Goal: Task Accomplishment & Management: Complete application form

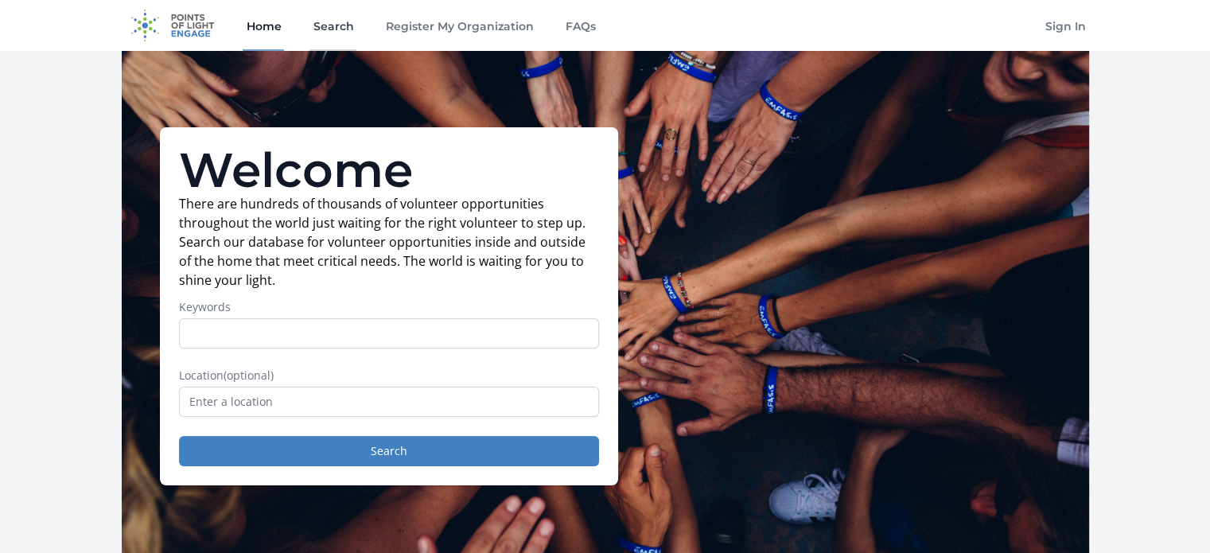
click at [325, 25] on link "Search" at bounding box center [332, 25] width 47 height 51
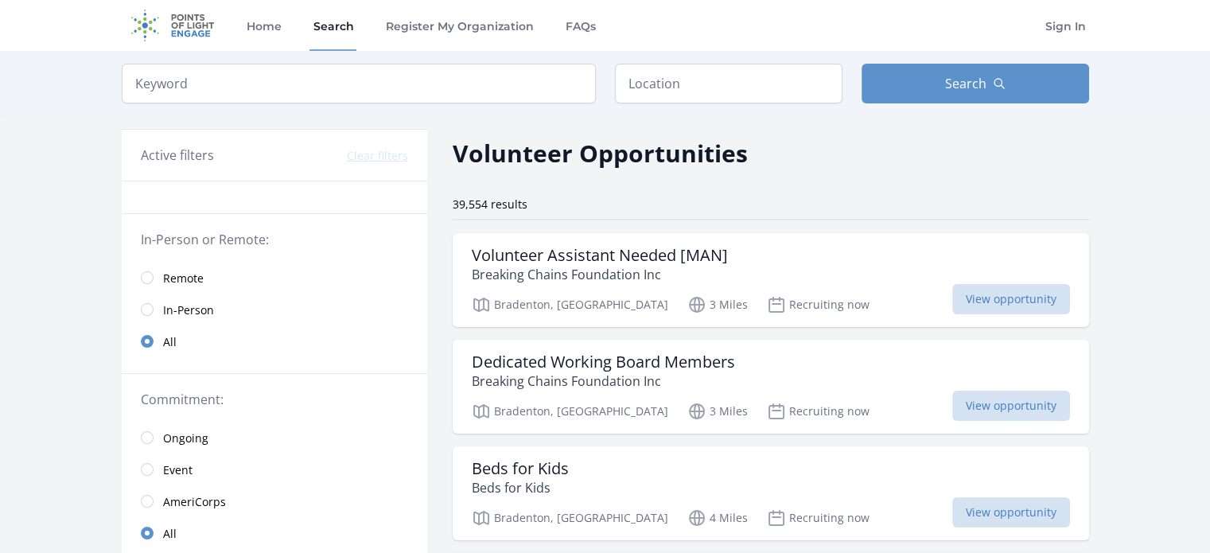
click at [555, 25] on div "Home Search Register My Organization FAQs" at bounding box center [421, 25] width 356 height 51
click at [567, 25] on link "FAQs" at bounding box center [580, 25] width 37 height 51
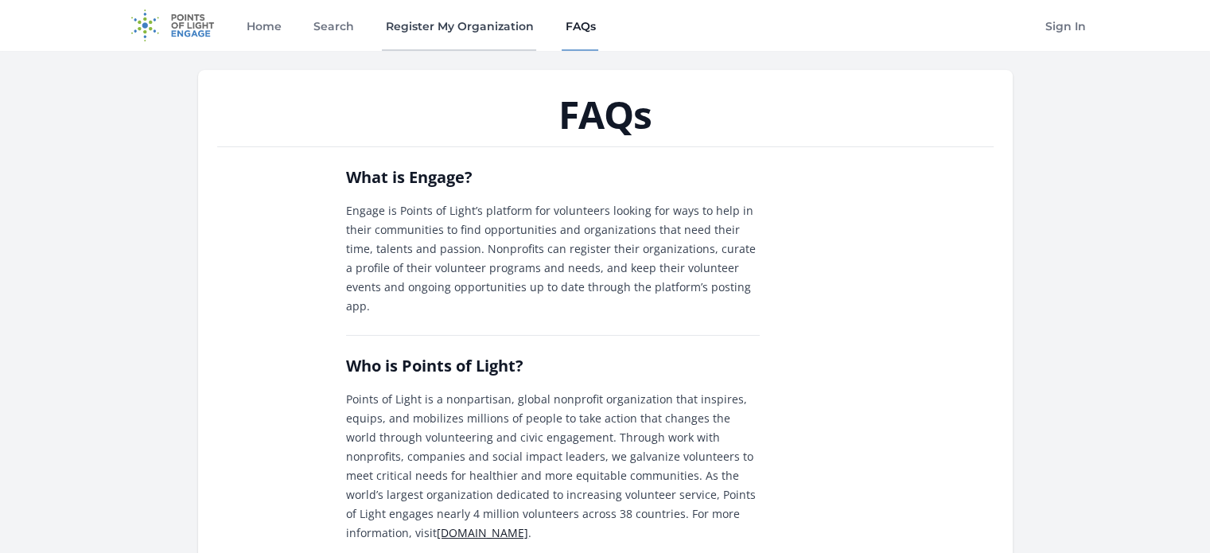
click at [427, 31] on link "Register My Organization" at bounding box center [459, 25] width 154 height 51
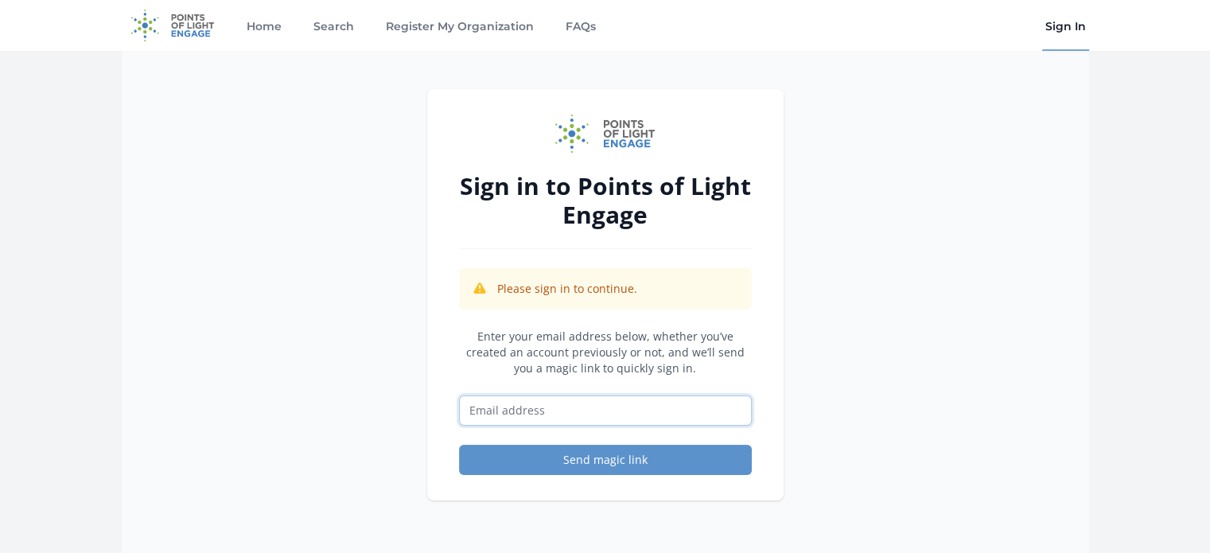
click at [640, 404] on input "Email address" at bounding box center [605, 410] width 293 height 30
type input "michaela@embracingourdifferences.org"
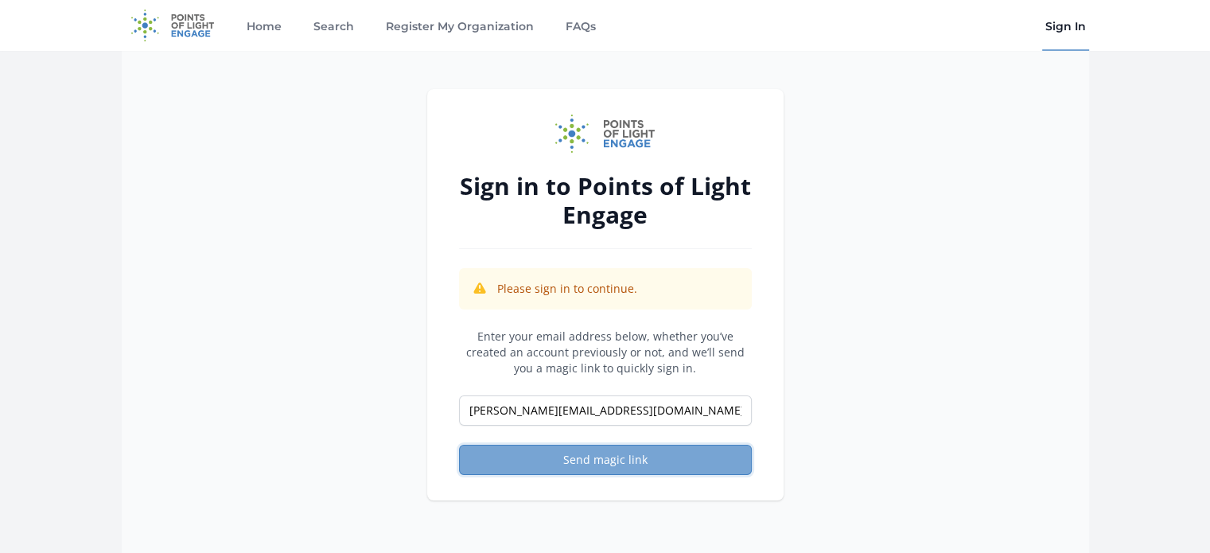
click at [671, 454] on button "Send magic link" at bounding box center [605, 460] width 293 height 30
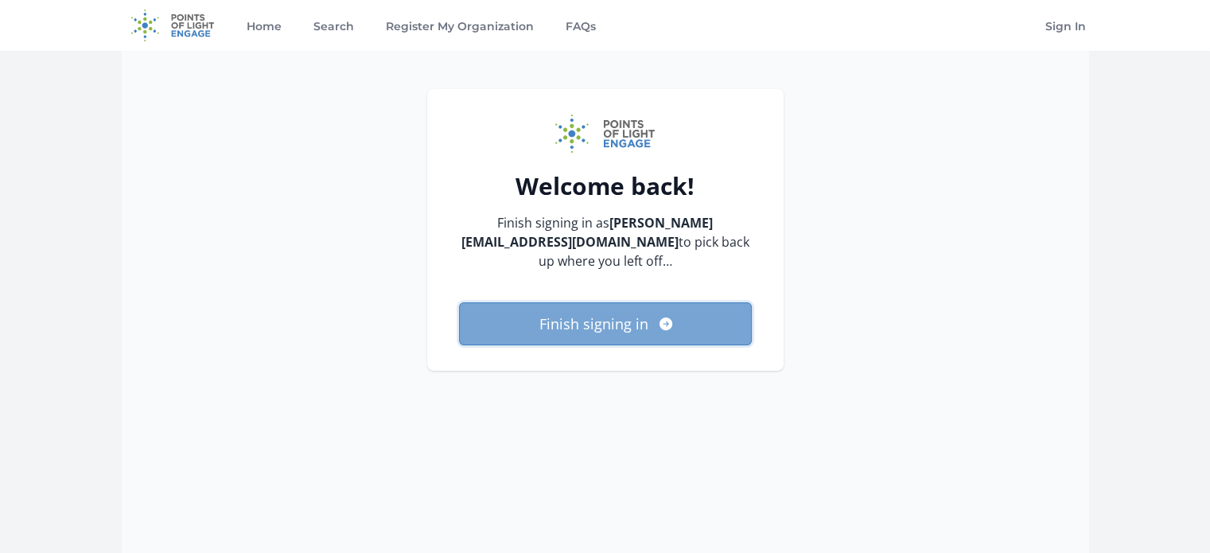
click at [594, 327] on button "Finish signing in" at bounding box center [605, 323] width 293 height 43
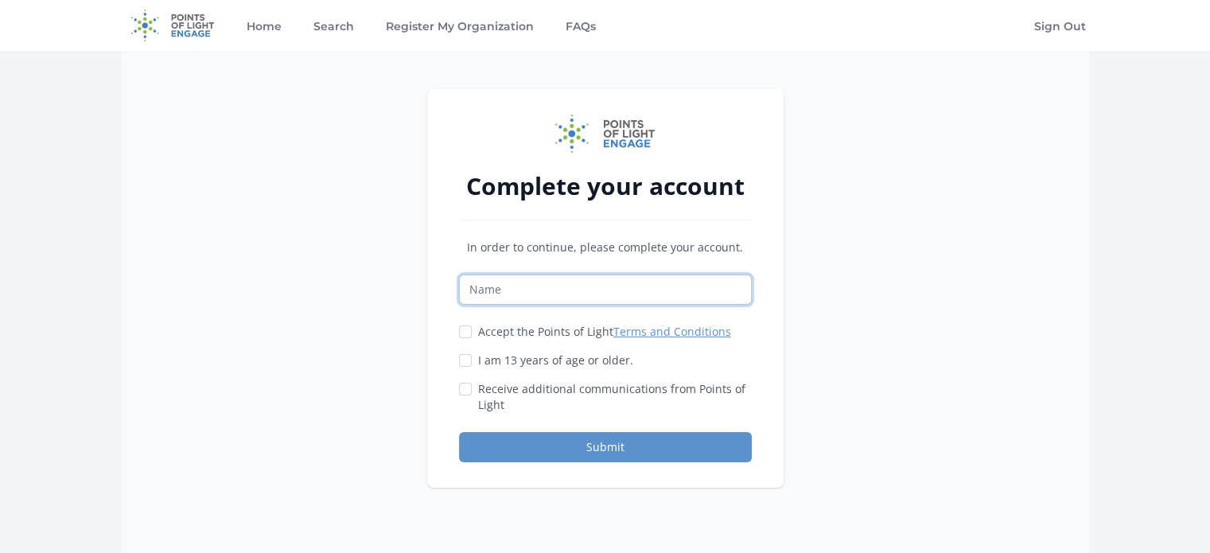
click at [582, 289] on input "Name" at bounding box center [605, 289] width 293 height 30
type input "[PERSON_NAME]"
drag, startPoint x: 764, startPoint y: 227, endPoint x: 755, endPoint y: 227, distance: 9.5
click at [764, 227] on div "Complete your account In order to continue, please complete your account. [PERS…" at bounding box center [605, 288] width 356 height 399
click at [468, 325] on input "Accept the Points of Light Terms and Conditions" at bounding box center [465, 331] width 13 height 13
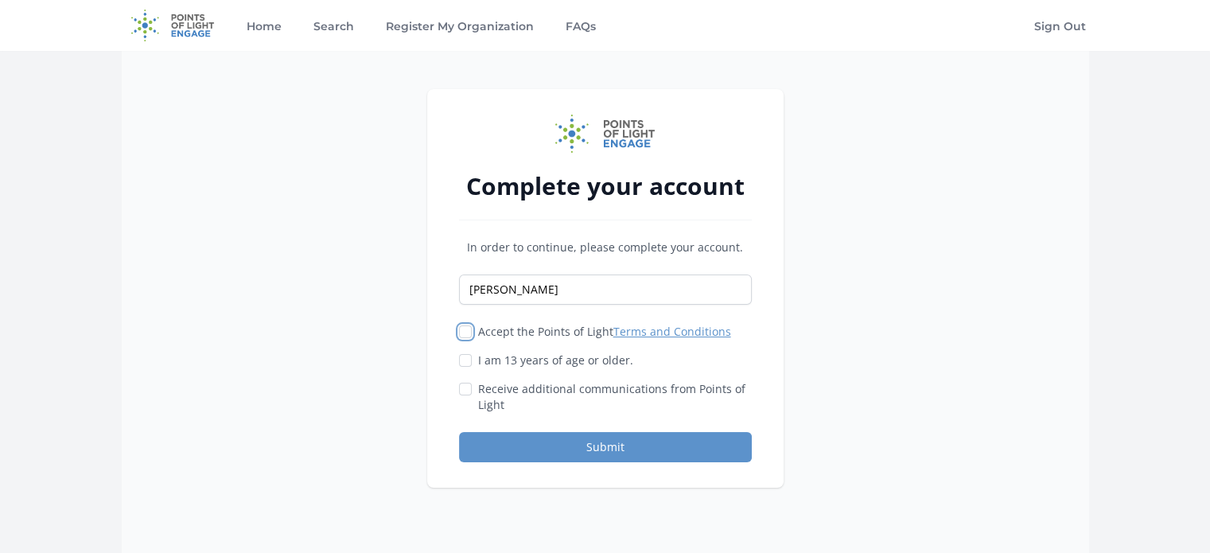
checkbox input "true"
click at [461, 362] on input "I am 13 years of age or older." at bounding box center [465, 360] width 13 height 13
checkbox input "true"
click at [460, 391] on input "Receive additional communications from Points of Light" at bounding box center [465, 389] width 13 height 13
checkbox input "true"
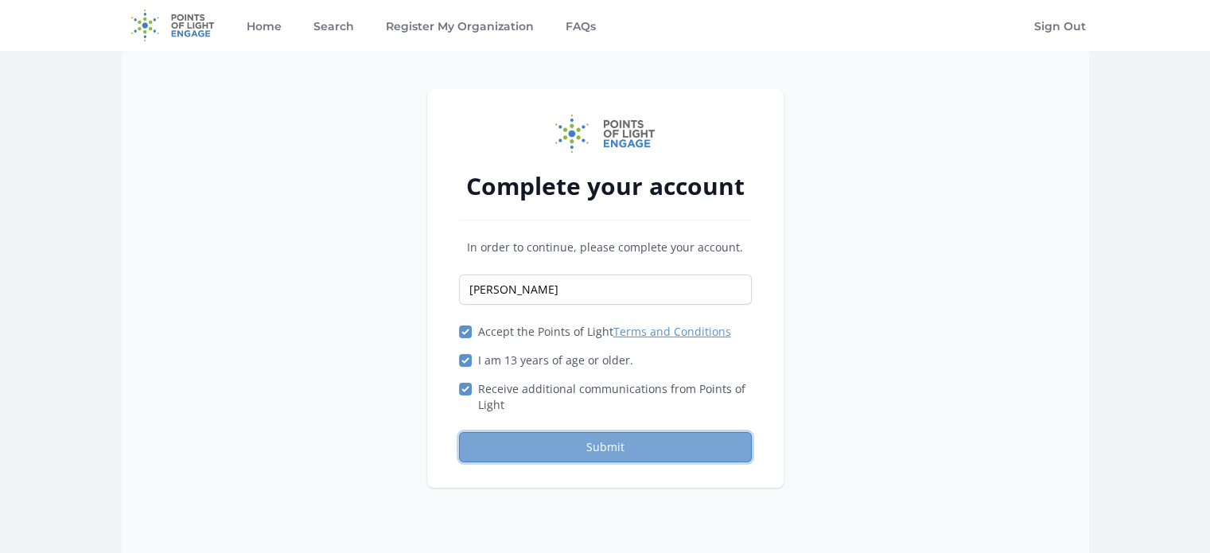
click at [537, 445] on button "Submit" at bounding box center [605, 447] width 293 height 30
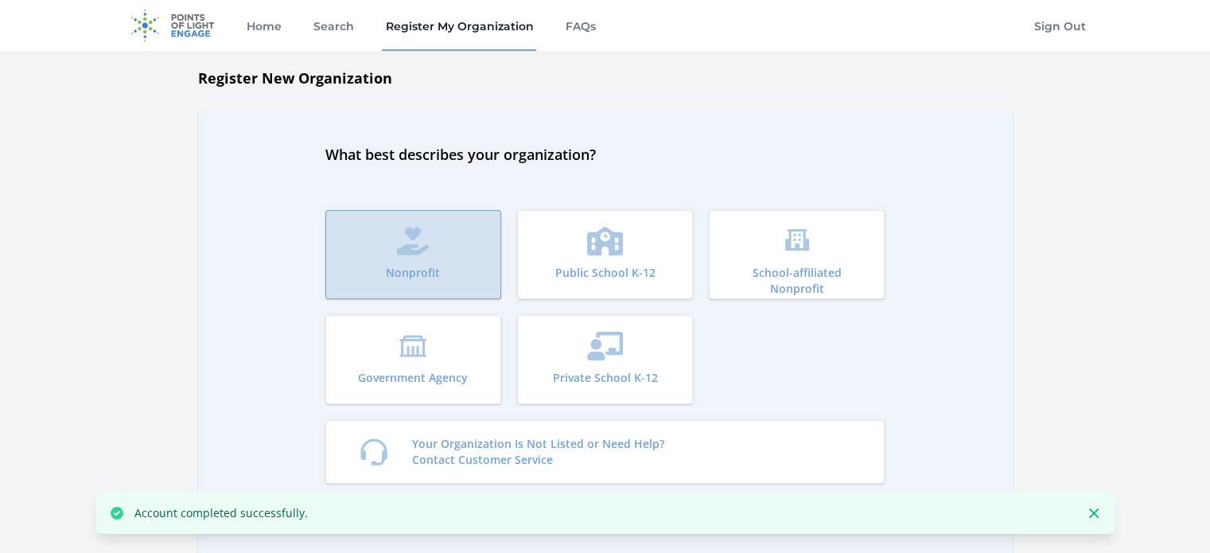
click at [457, 251] on button "Nonprofit" at bounding box center [413, 254] width 176 height 89
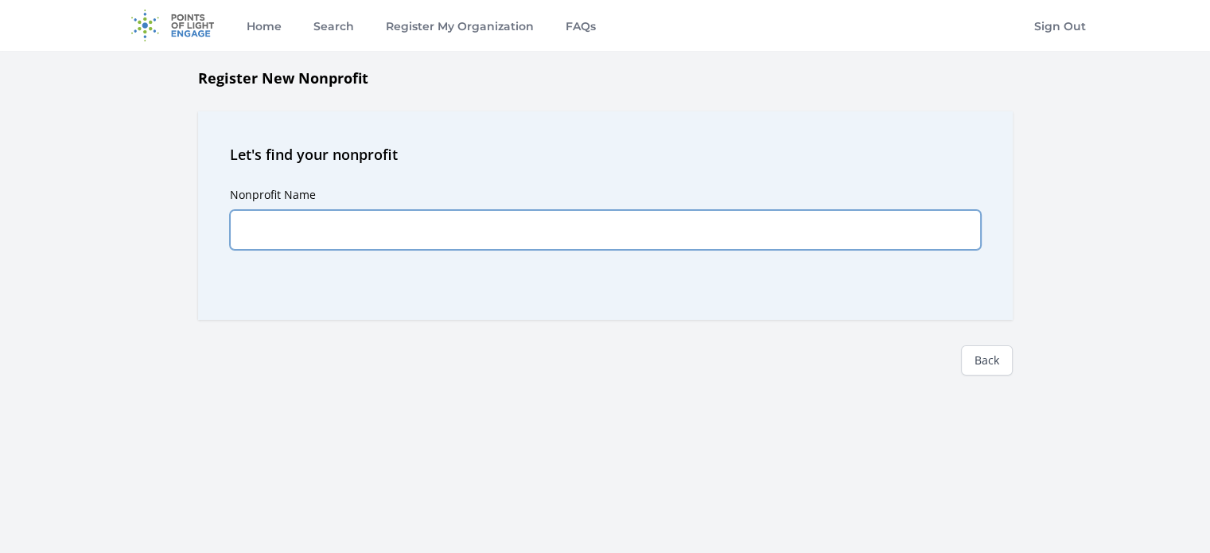
click at [471, 236] on input "Nonprofit Name" at bounding box center [605, 230] width 751 height 40
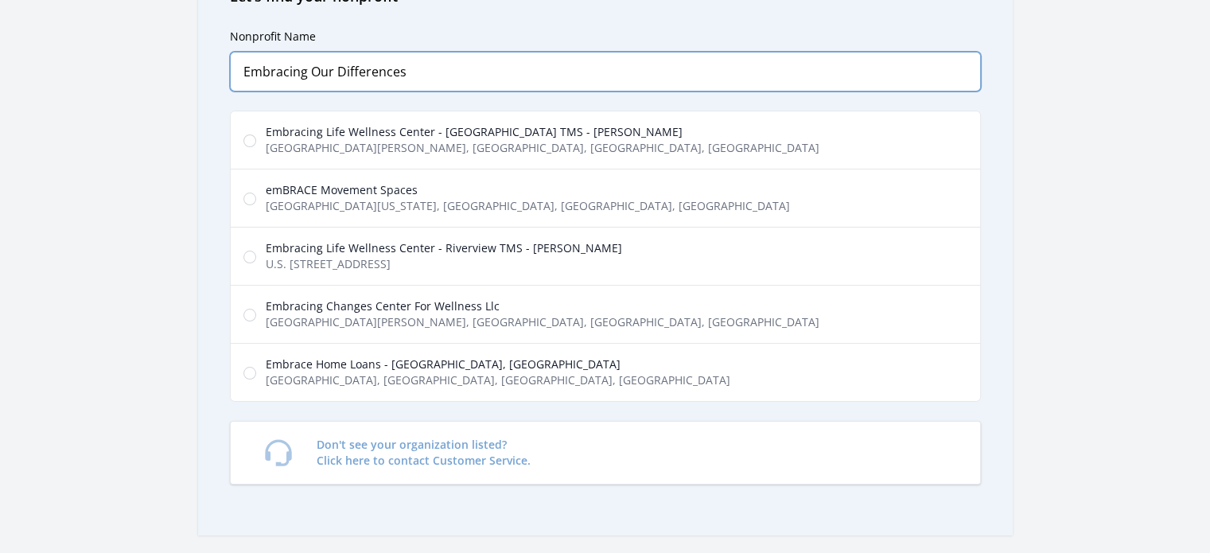
scroll to position [159, 0]
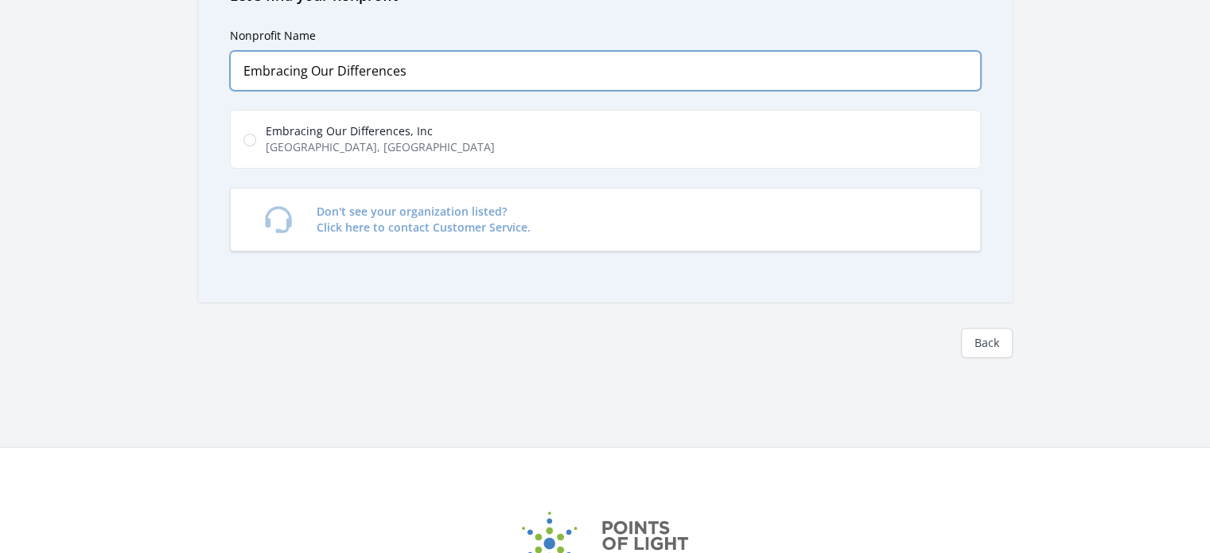
type input "Embracing Our Differences"
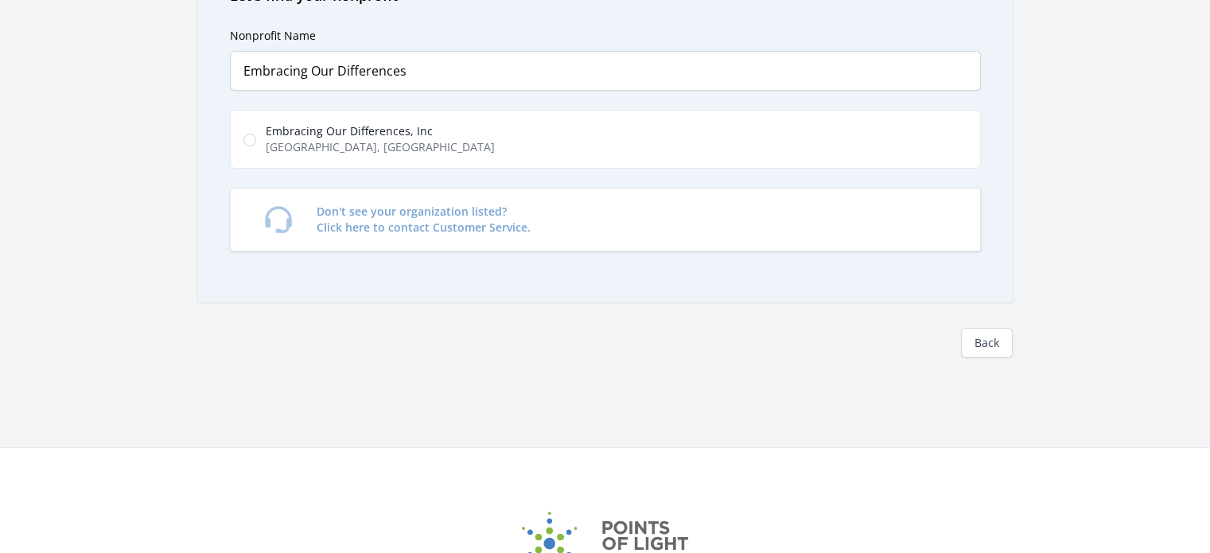
click at [564, 150] on label "Embracing Our Differences, Inc [GEOGRAPHIC_DATA], [GEOGRAPHIC_DATA], [GEOGRAPHI…" at bounding box center [605, 139] width 751 height 59
click at [256, 146] on input "Embracing Our Differences, Inc [GEOGRAPHIC_DATA], [GEOGRAPHIC_DATA], [GEOGRAPHI…" at bounding box center [249, 140] width 13 height 13
radio input "true"
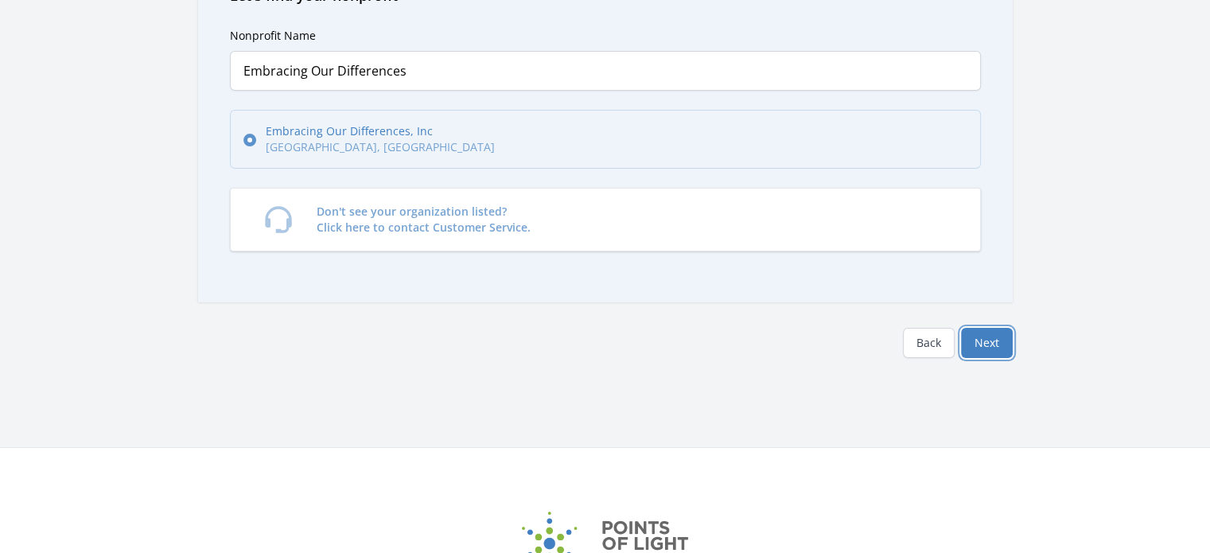
click at [983, 344] on button "Next" at bounding box center [987, 343] width 52 height 30
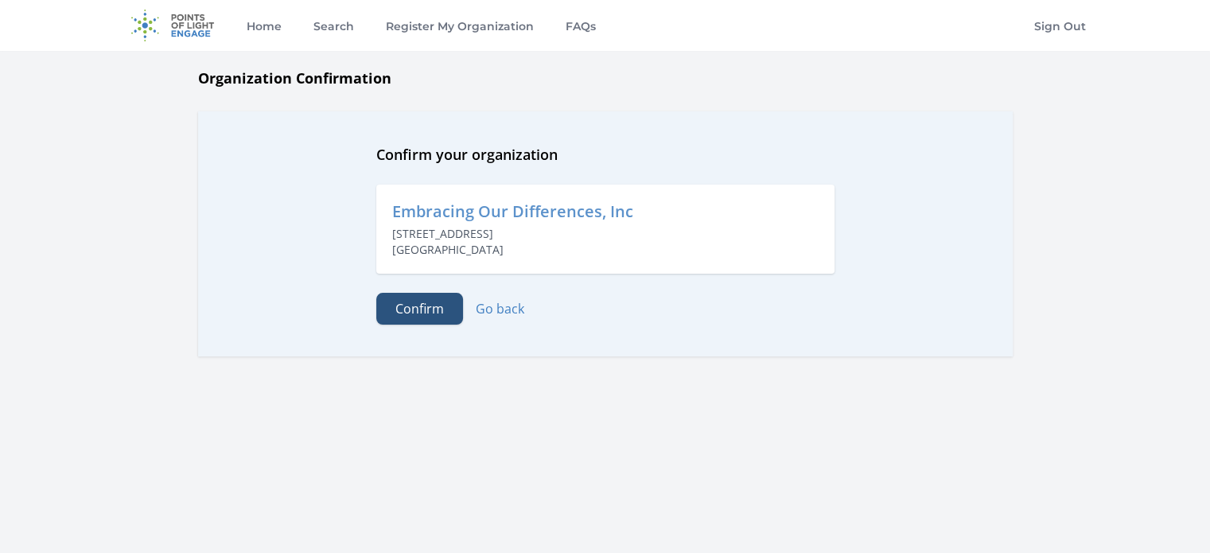
click at [423, 304] on button "Confirm" at bounding box center [419, 309] width 87 height 32
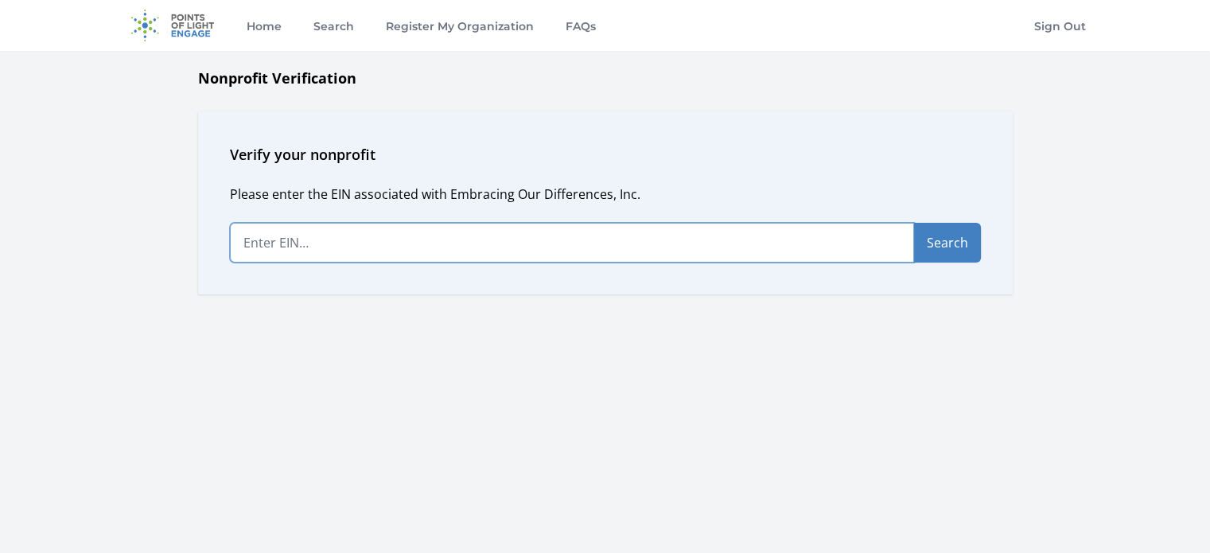
click at [725, 254] on input "text" at bounding box center [572, 243] width 684 height 40
type input "20-3581293"
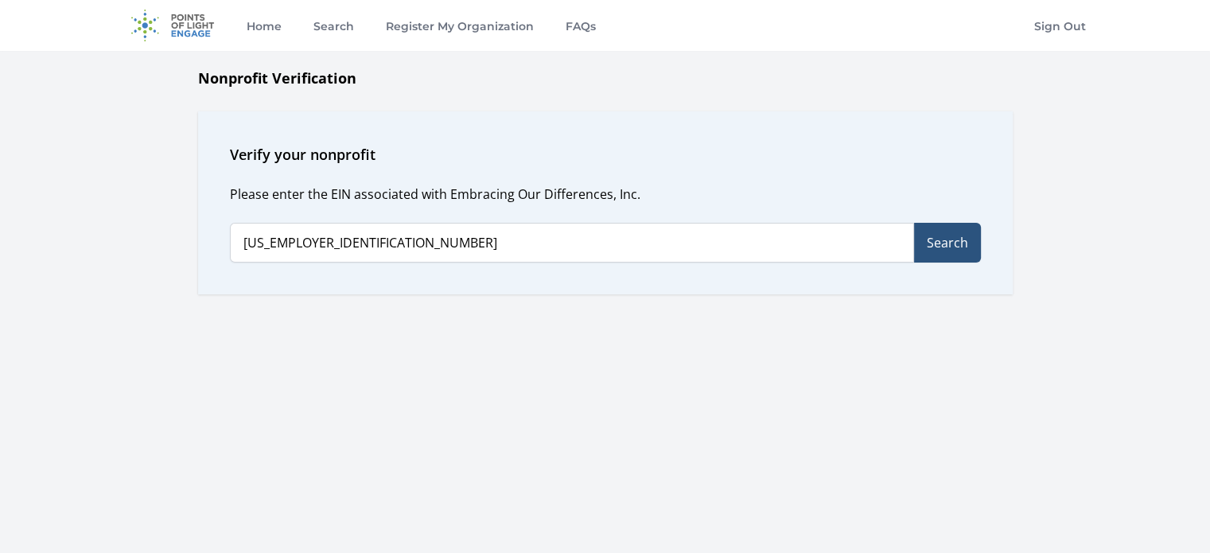
click at [954, 244] on button "Search" at bounding box center [947, 243] width 67 height 40
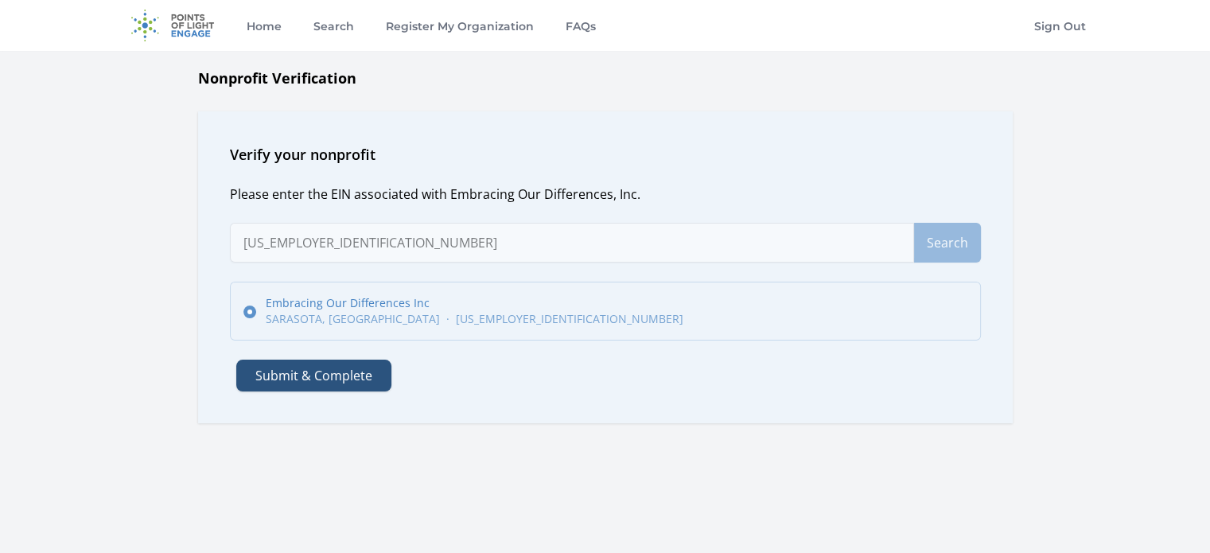
click at [281, 376] on button "Submit & Complete" at bounding box center [313, 376] width 155 height 32
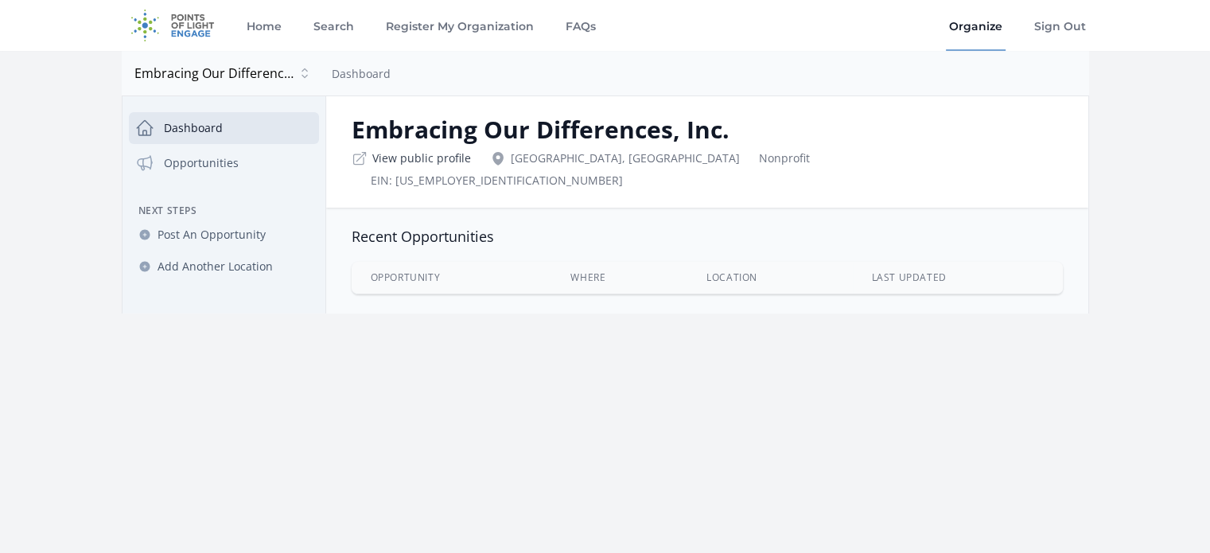
click at [393, 158] on link "View public profile" at bounding box center [421, 158] width 99 height 16
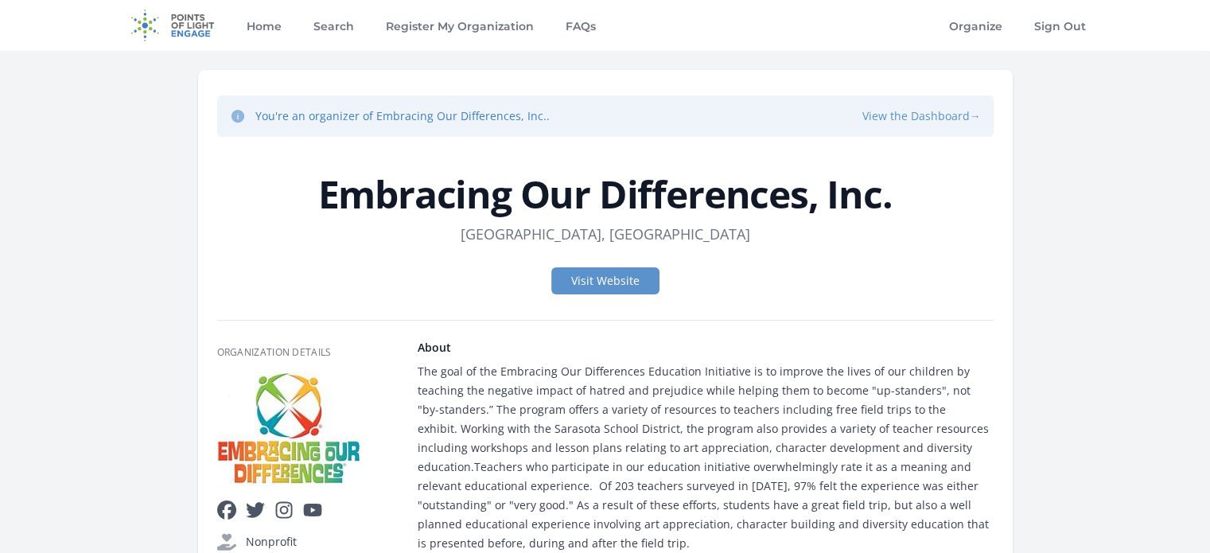
click at [886, 118] on button "View the Dashboard →" at bounding box center [921, 116] width 119 height 16
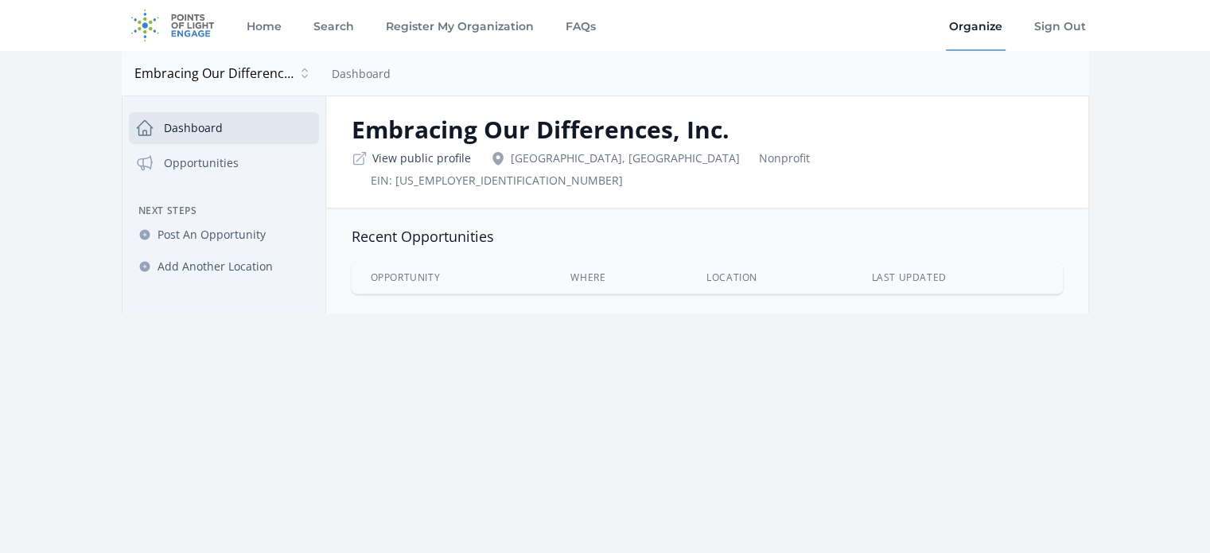
click at [394, 157] on link "View public profile" at bounding box center [421, 158] width 99 height 16
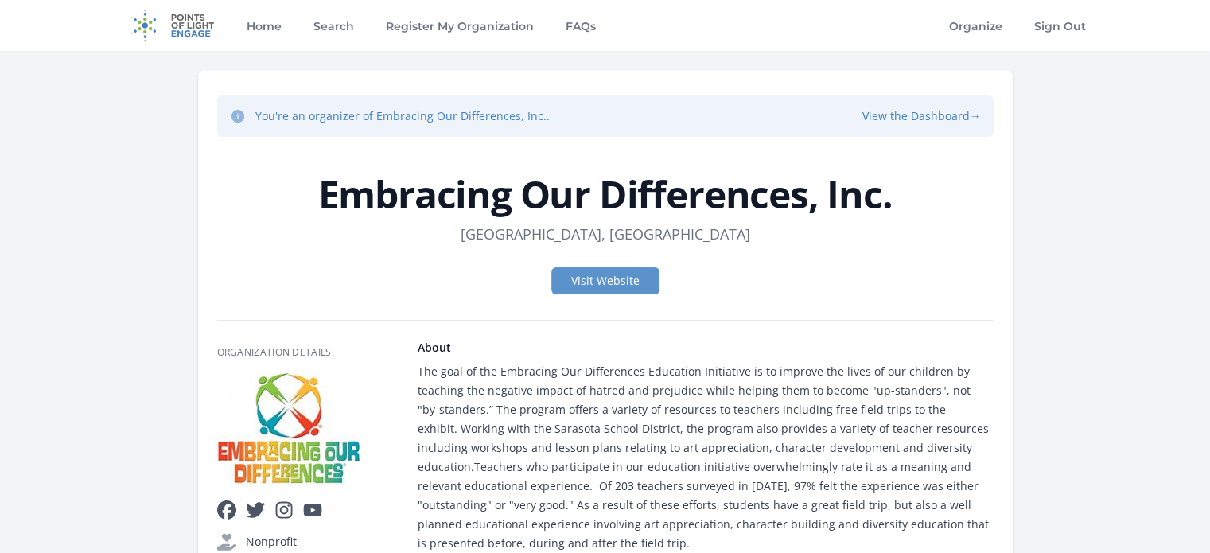
click at [570, 265] on div "Visit Website" at bounding box center [605, 281] width 776 height 52
click at [584, 279] on link "Visit Website" at bounding box center [605, 280] width 108 height 27
click at [904, 123] on button "View the Dashboard →" at bounding box center [921, 116] width 119 height 16
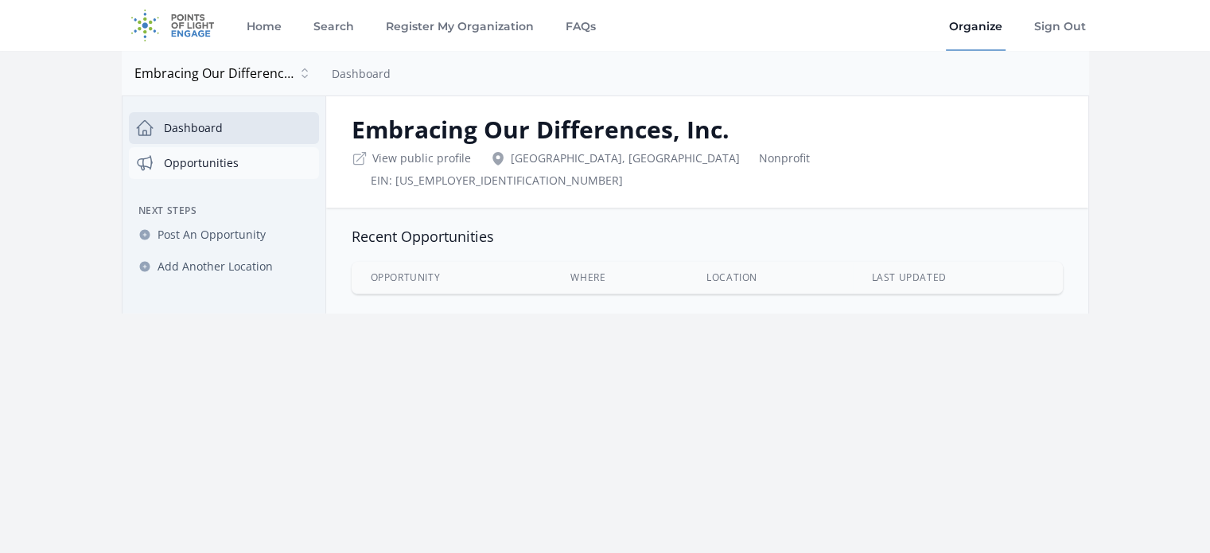
click at [176, 158] on link "Opportunities" at bounding box center [224, 163] width 190 height 32
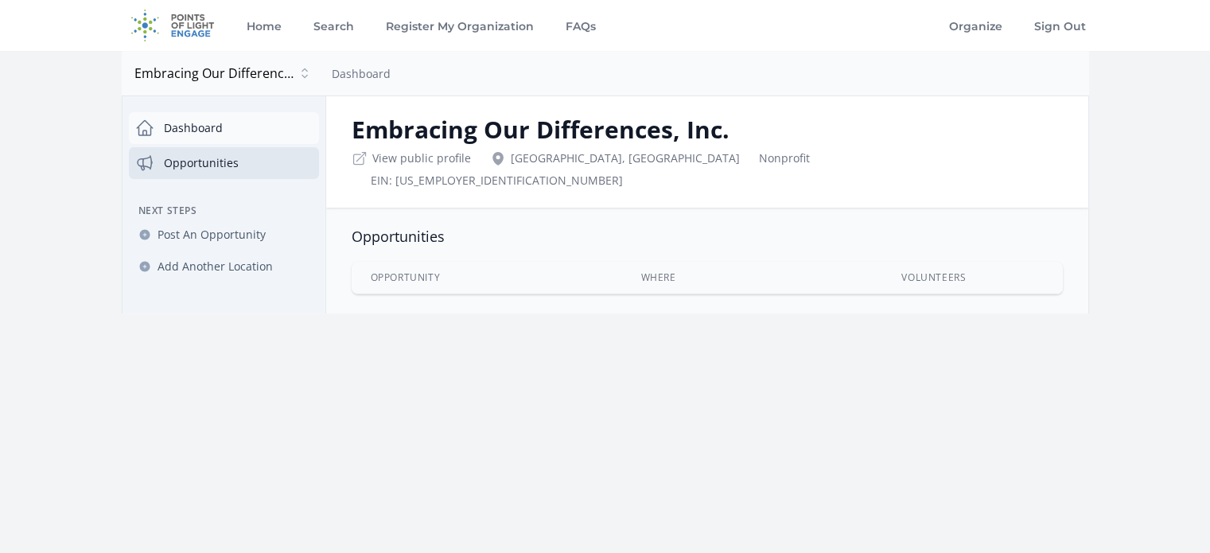
click at [204, 131] on link "Dashboard" at bounding box center [224, 128] width 190 height 32
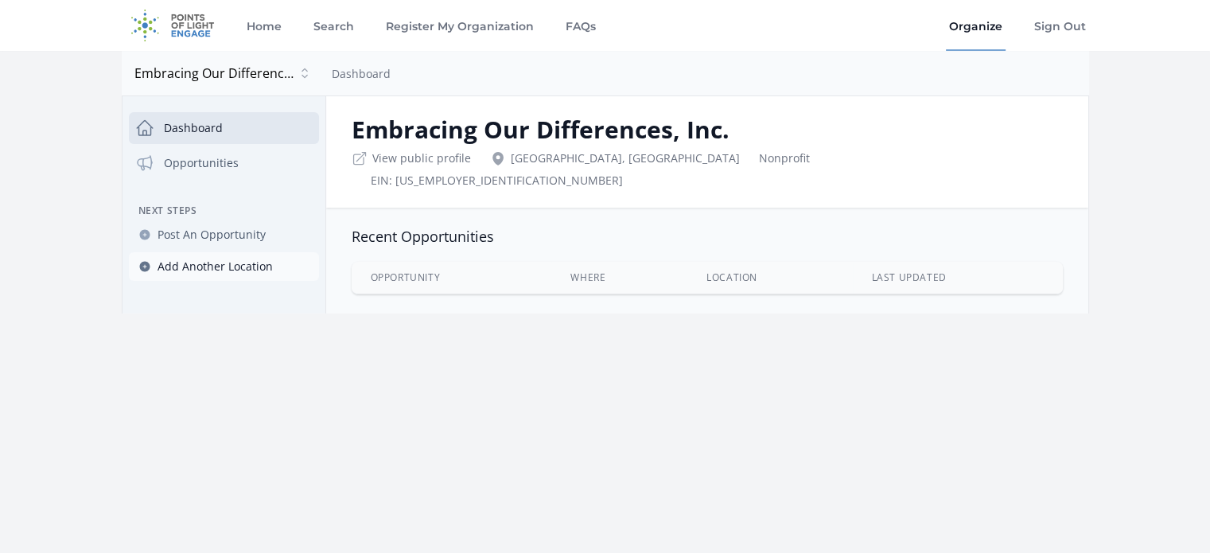
click at [198, 267] on span "Add Another Location" at bounding box center [214, 267] width 115 height 16
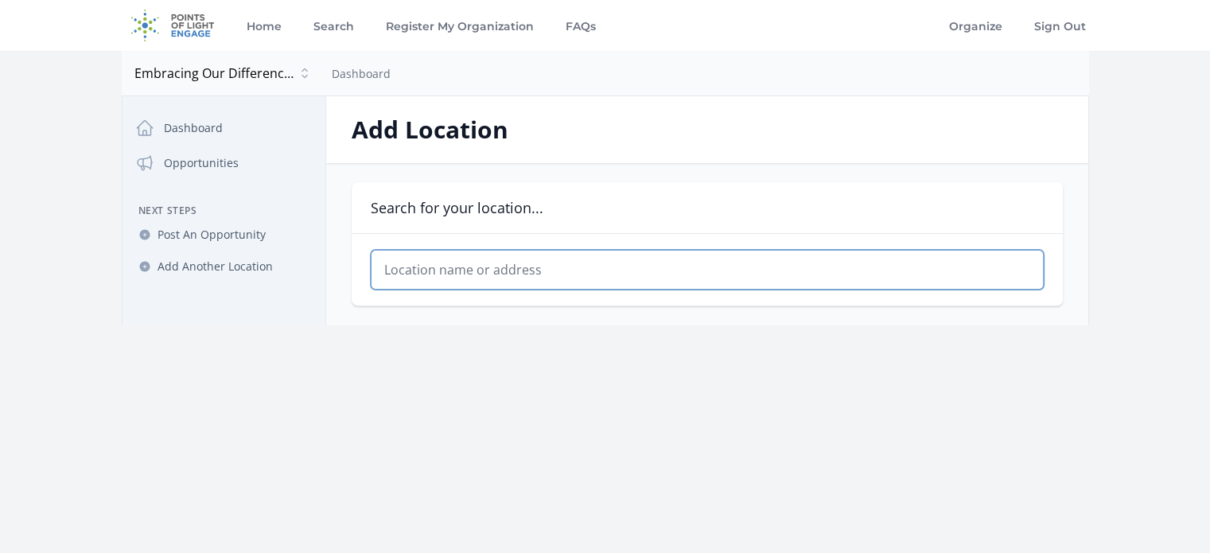
click at [496, 270] on input "text" at bounding box center [707, 270] width 673 height 40
click at [189, 233] on span "Post An Opportunity" at bounding box center [211, 235] width 108 height 16
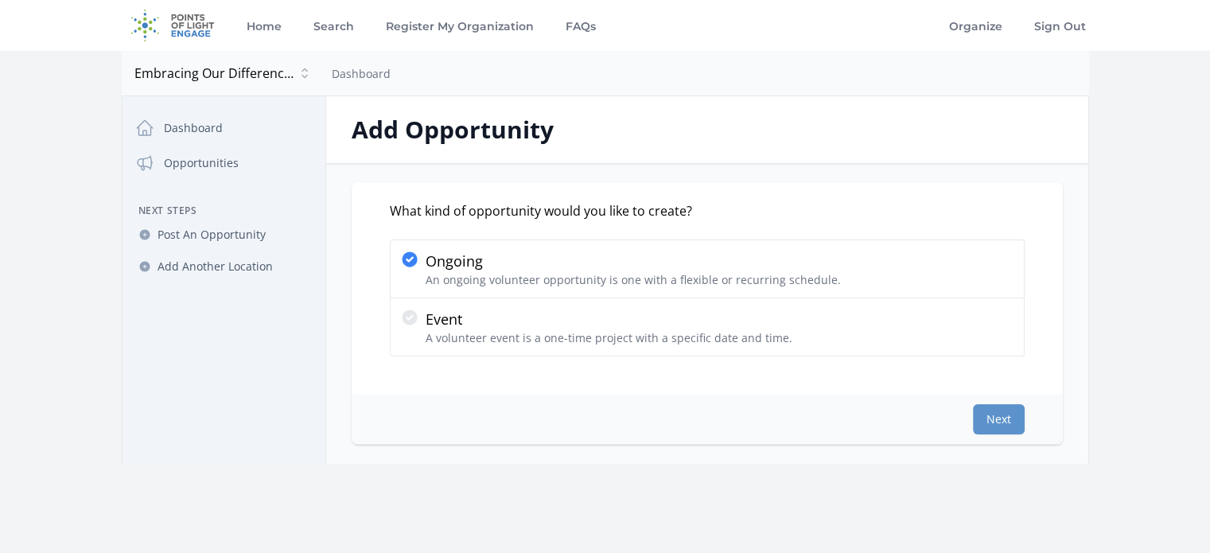
click at [1118, 274] on main "Open sidebar Embracing Our Differences, Inc. Embracing Our Differences, Inc. Da…" at bounding box center [605, 257] width 1210 height 413
click at [1008, 422] on button "Next" at bounding box center [999, 419] width 52 height 30
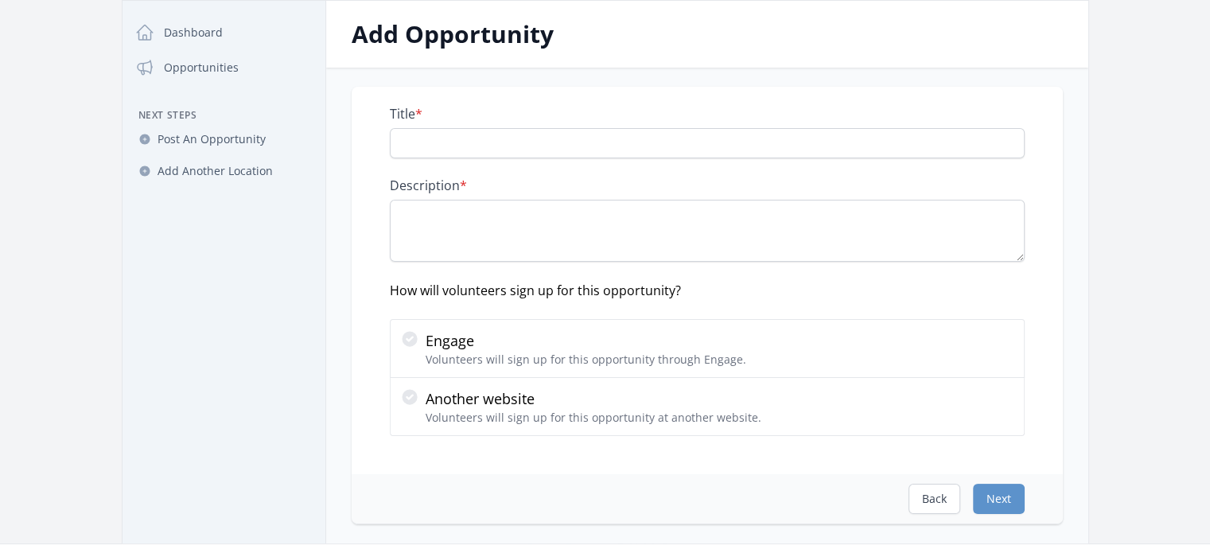
scroll to position [159, 0]
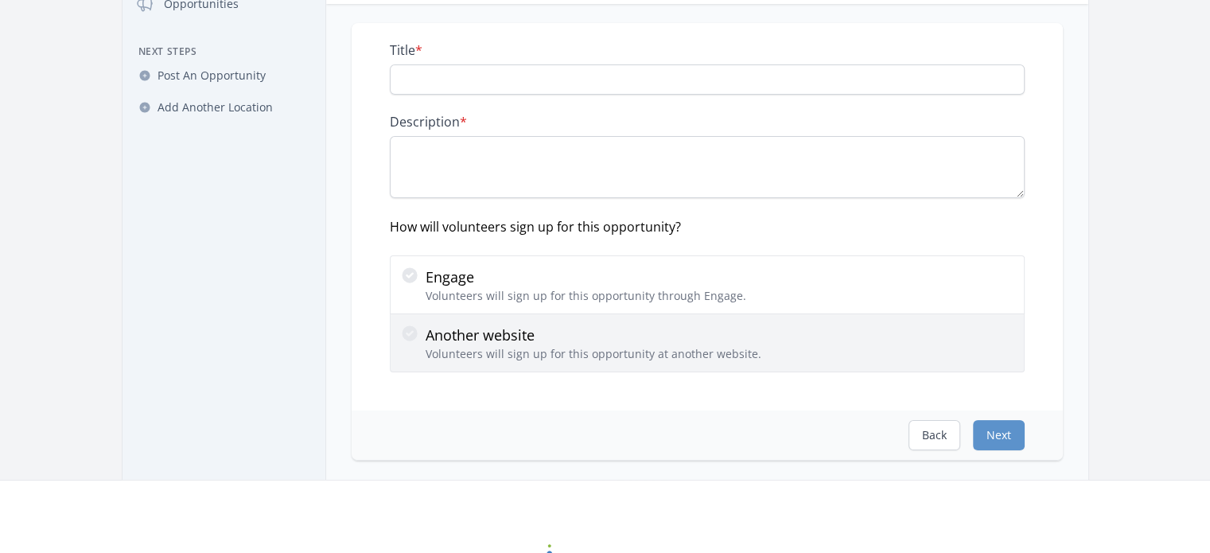
click at [488, 353] on p "Volunteers will sign up for this opportunity at another website." at bounding box center [594, 354] width 336 height 16
click at [0, 0] on input "Another website Volunteers will sign up for this opportunity at another website." at bounding box center [0, 0] width 0 height 0
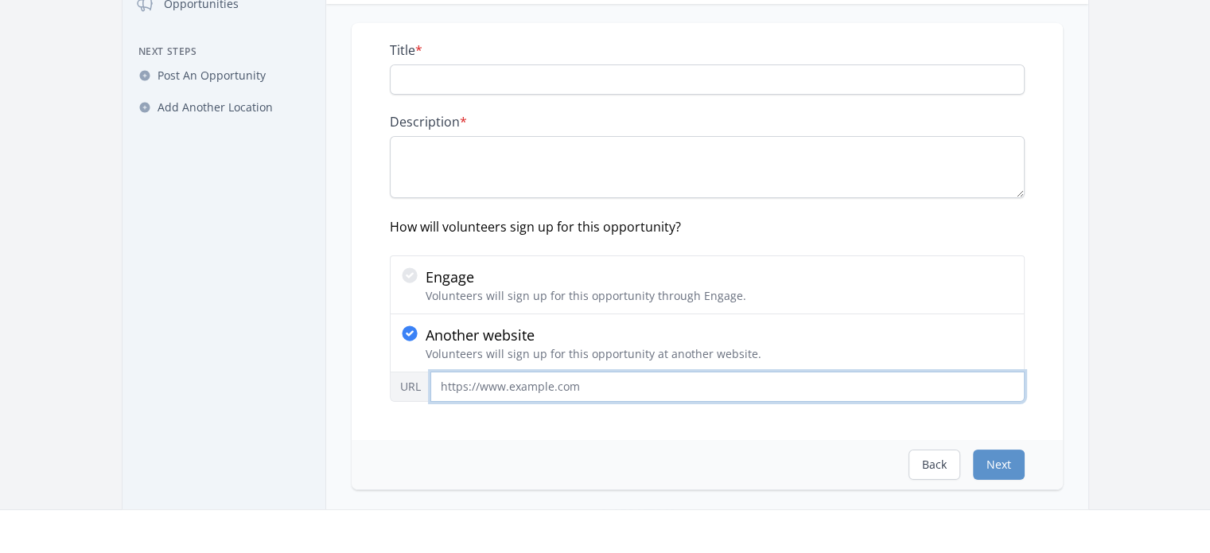
click at [487, 386] on input "URL" at bounding box center [727, 386] width 594 height 30
type input "[URL][DOMAIN_NAME]"
click at [556, 391] on input "[URL][DOMAIN_NAME]" at bounding box center [727, 386] width 594 height 30
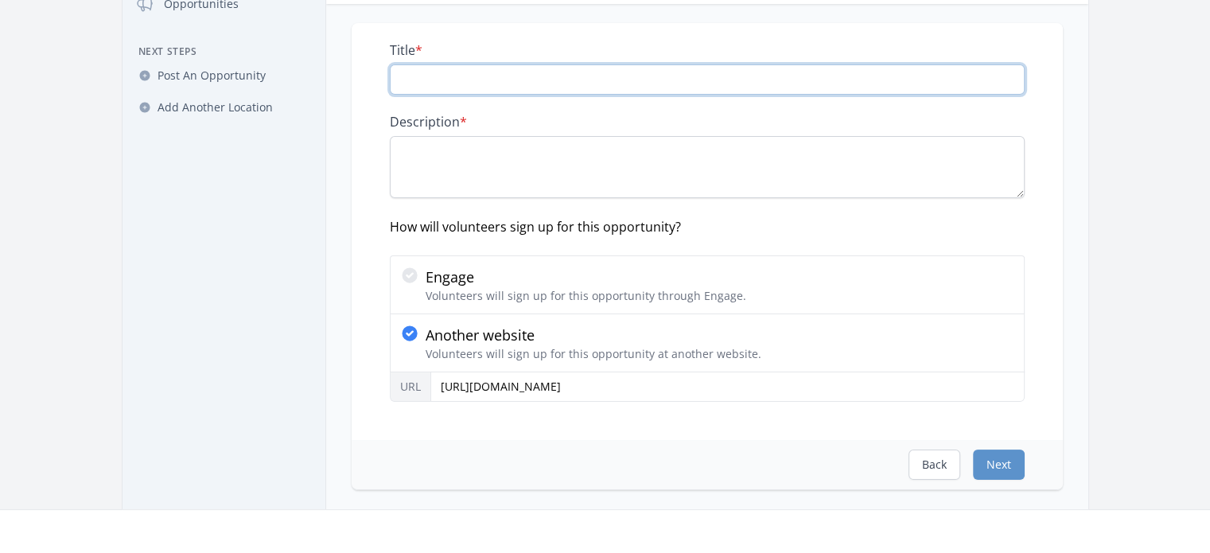
click at [574, 80] on input "Title *" at bounding box center [707, 79] width 635 height 30
click at [519, 81] on input "Title *" at bounding box center [707, 79] width 635 height 30
paste input "Volunteer with Embracing Our Differences – Be Part of Something Inspiring!"
type input "Volunteer with Embracing Our Differences – Be Part of Something Inspiring!"
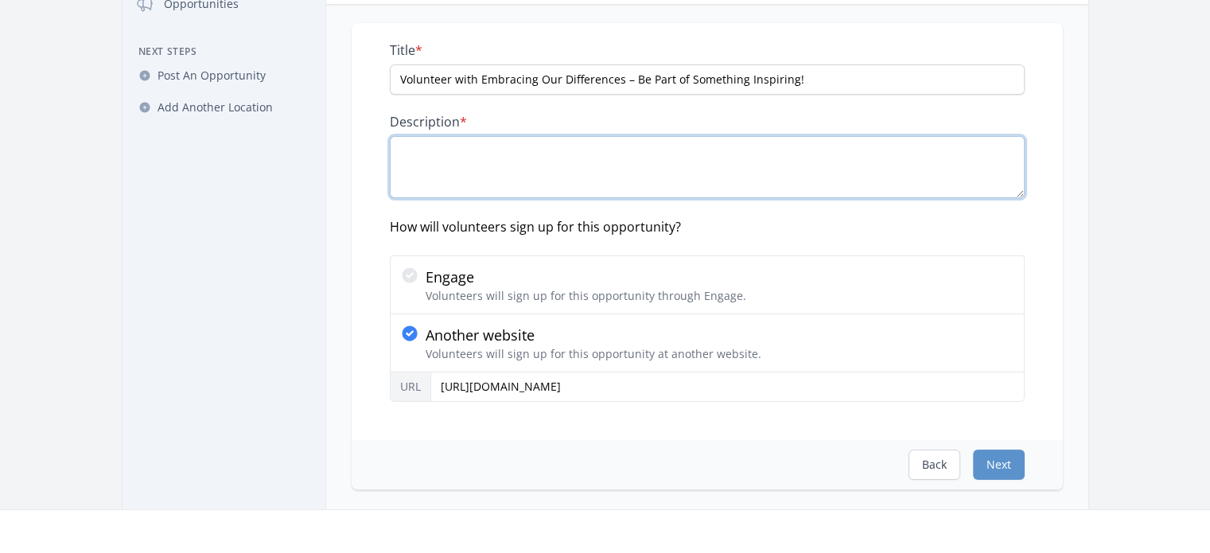
click at [435, 148] on textarea "Description *" at bounding box center [707, 167] width 635 height 62
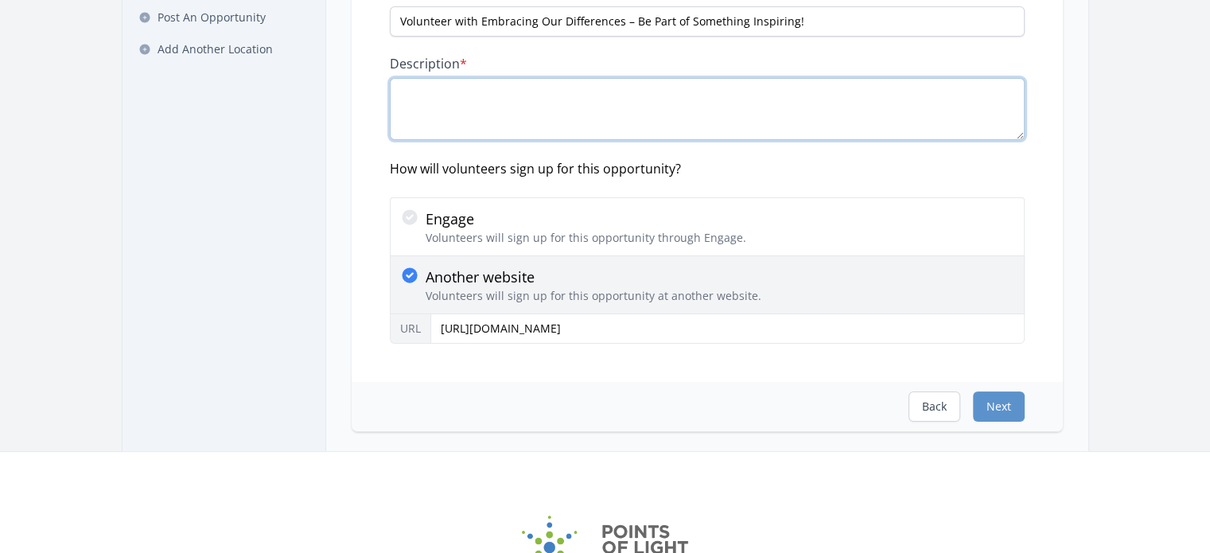
scroll to position [239, 0]
